Goal: Navigation & Orientation: Find specific page/section

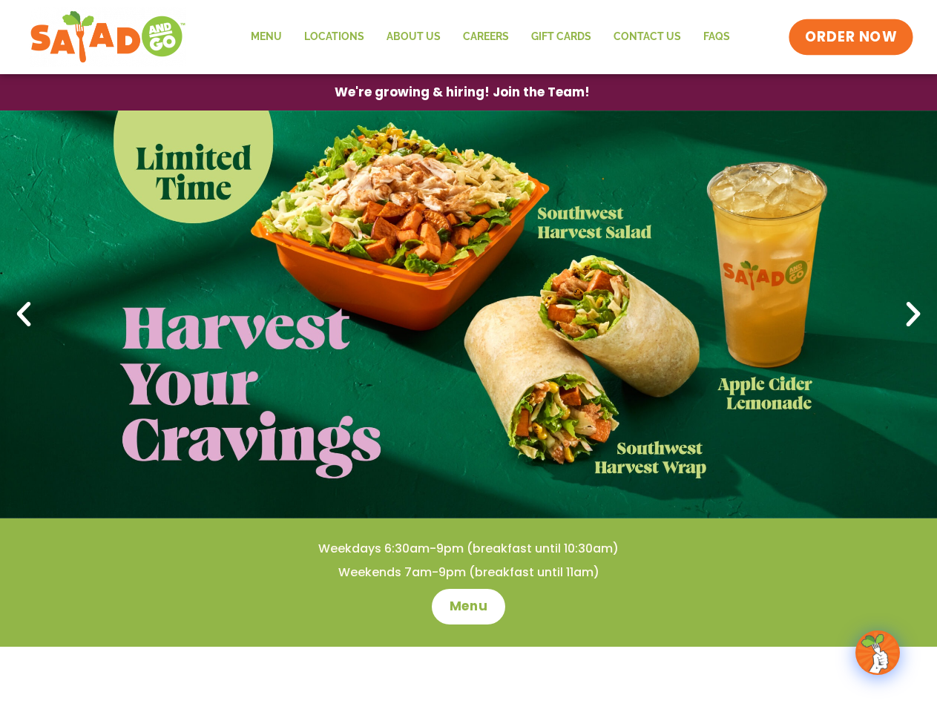
click at [851, 37] on span "ORDER NOW" at bounding box center [851, 36] width 92 height 19
click at [461, 92] on span "We're growing & hiring! Join the Team!" at bounding box center [462, 92] width 230 height 11
click at [24, 314] on icon at bounding box center [23, 314] width 33 height 33
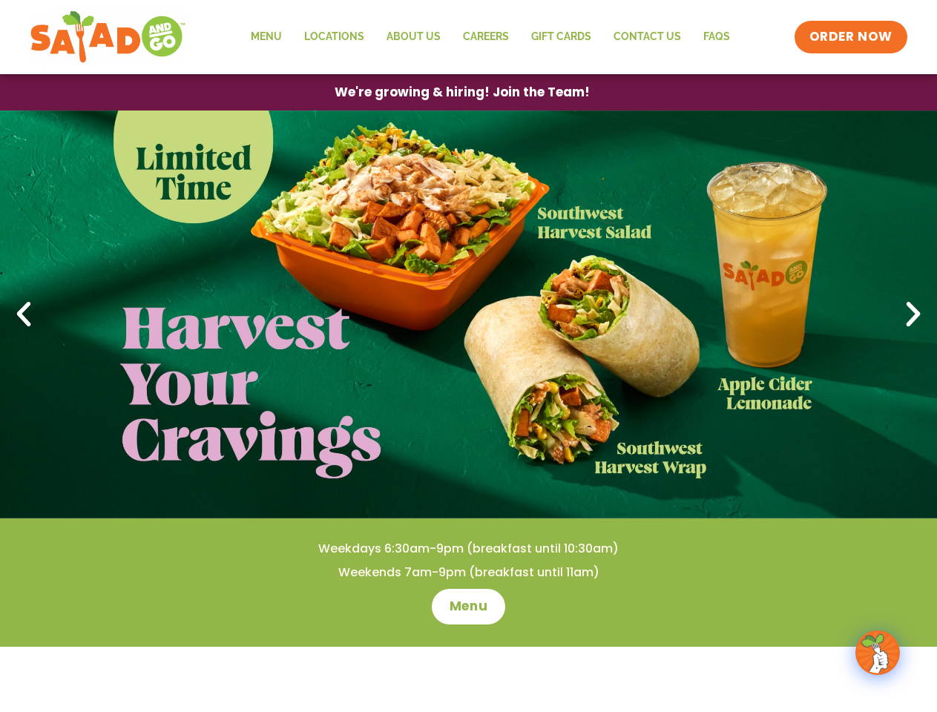
click at [913, 314] on icon at bounding box center [913, 314] width 33 height 33
click at [468, 607] on span "Menu" at bounding box center [468, 606] width 42 height 19
click at [877, 653] on img at bounding box center [877, 653] width 42 height 42
